Goal: Transaction & Acquisition: Purchase product/service

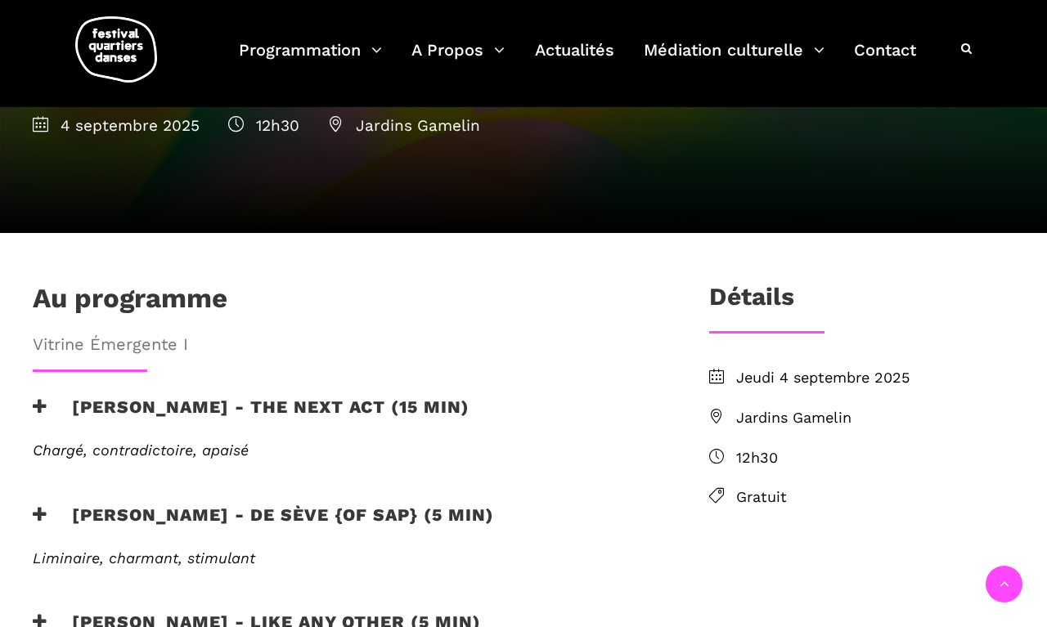
scroll to position [316, 0]
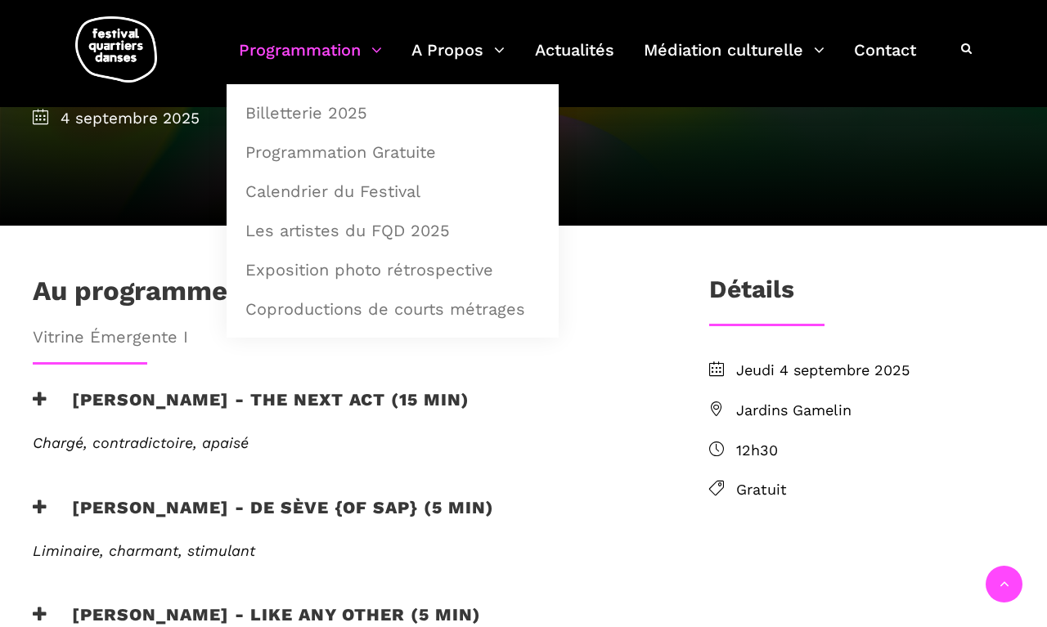
click at [313, 55] on link "Programmation" at bounding box center [310, 60] width 143 height 48
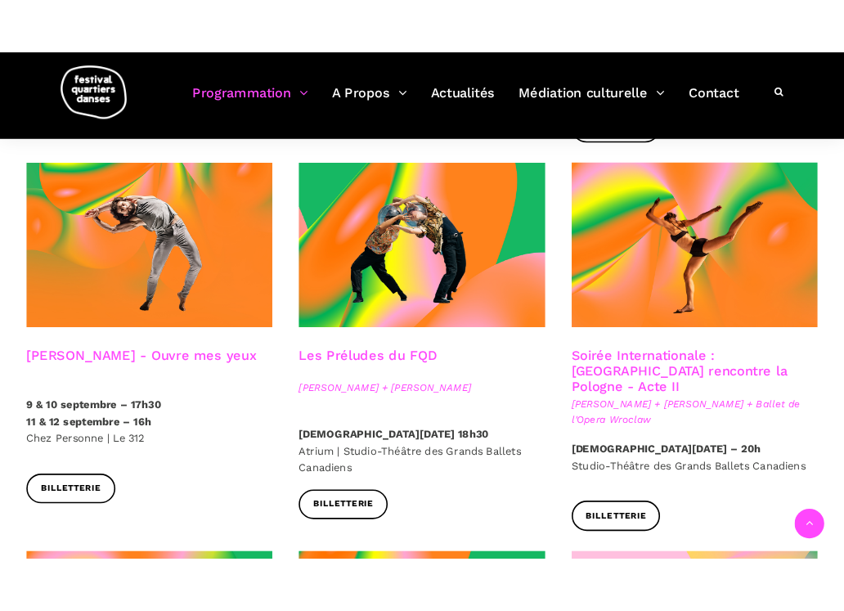
scroll to position [1369, 0]
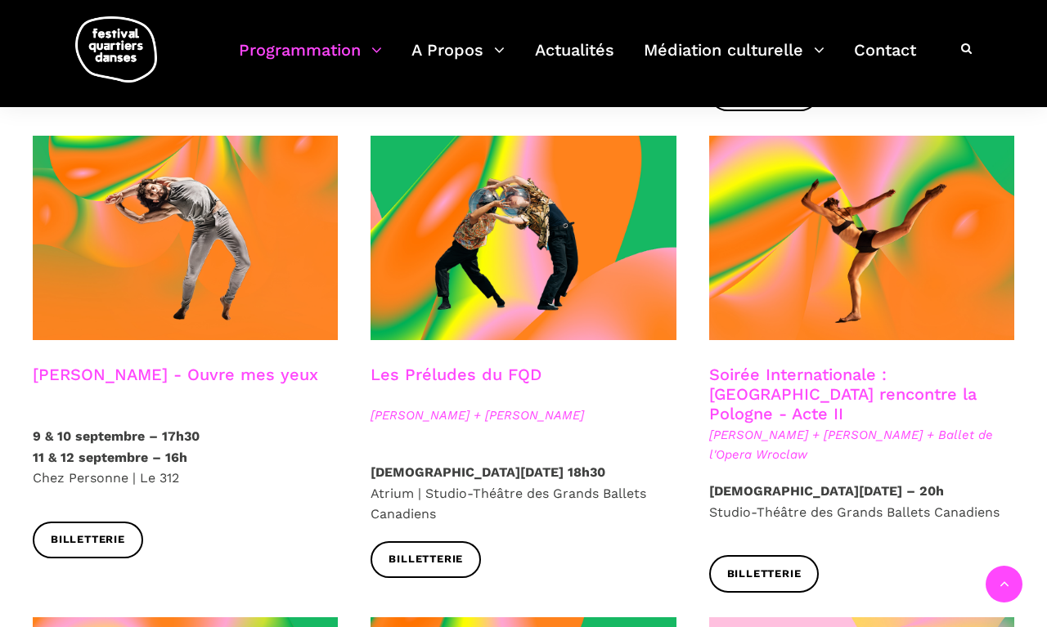
click at [431, 365] on link "Les Préludes du FQD" at bounding box center [456, 375] width 171 height 20
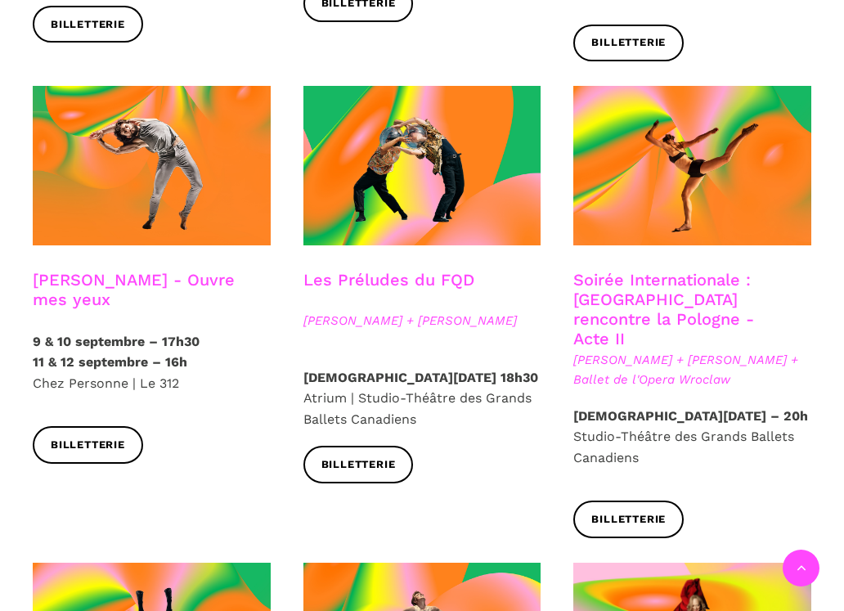
click at [668, 270] on link "Soirée Internationale : Montréal rencontre la Pologne - Acte II" at bounding box center [663, 309] width 181 height 79
click at [398, 446] on link "Billetterie" at bounding box center [359, 464] width 110 height 37
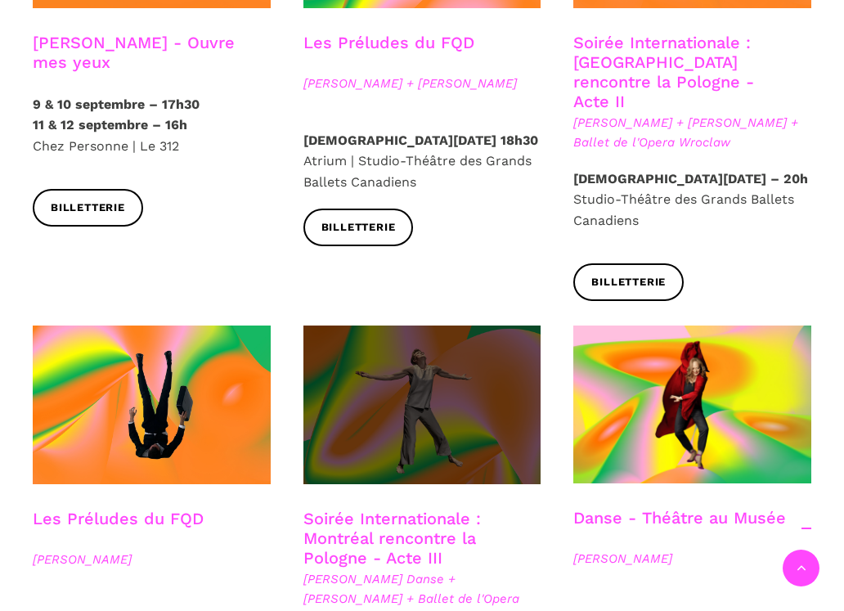
scroll to position [1671, 0]
